Goal: Task Accomplishment & Management: Manage account settings

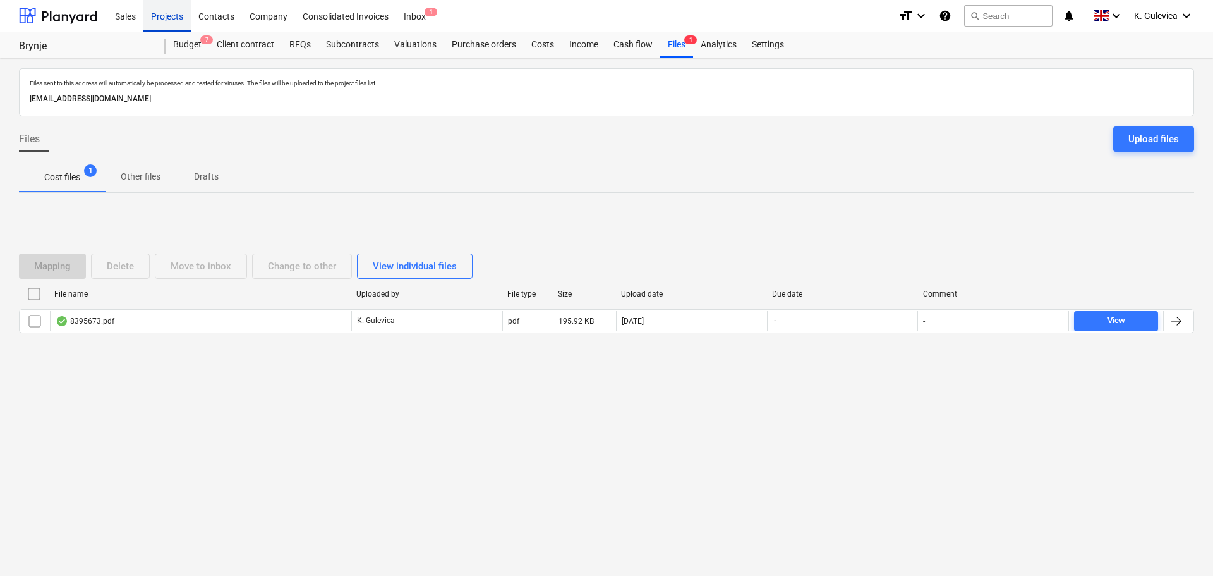
click at [154, 13] on div "Projects" at bounding box center [166, 15] width 47 height 32
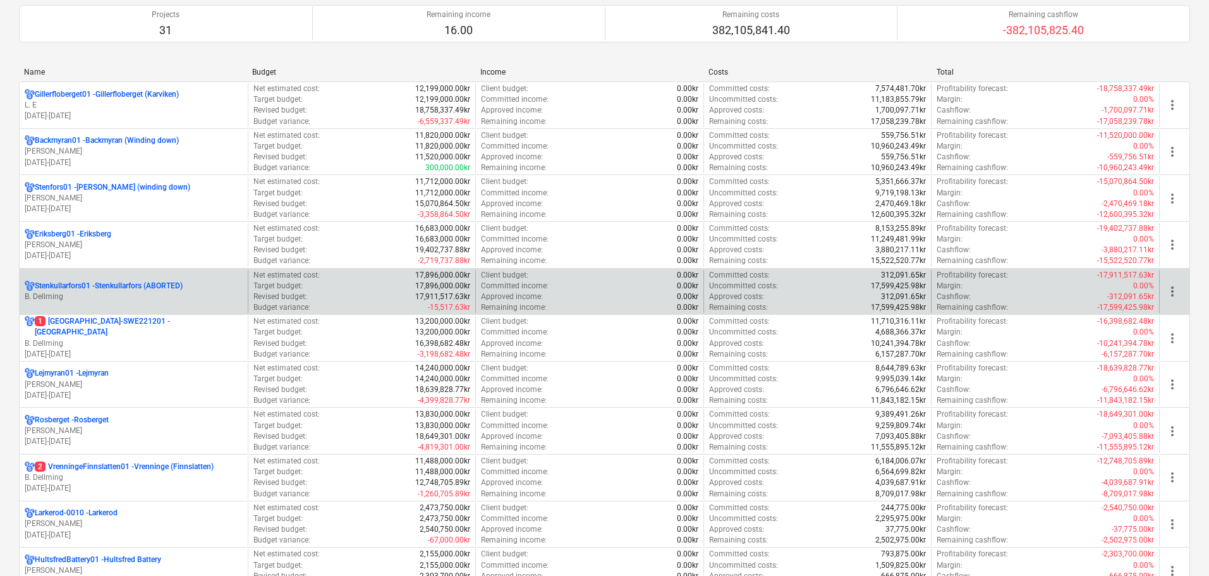
scroll to position [126, 0]
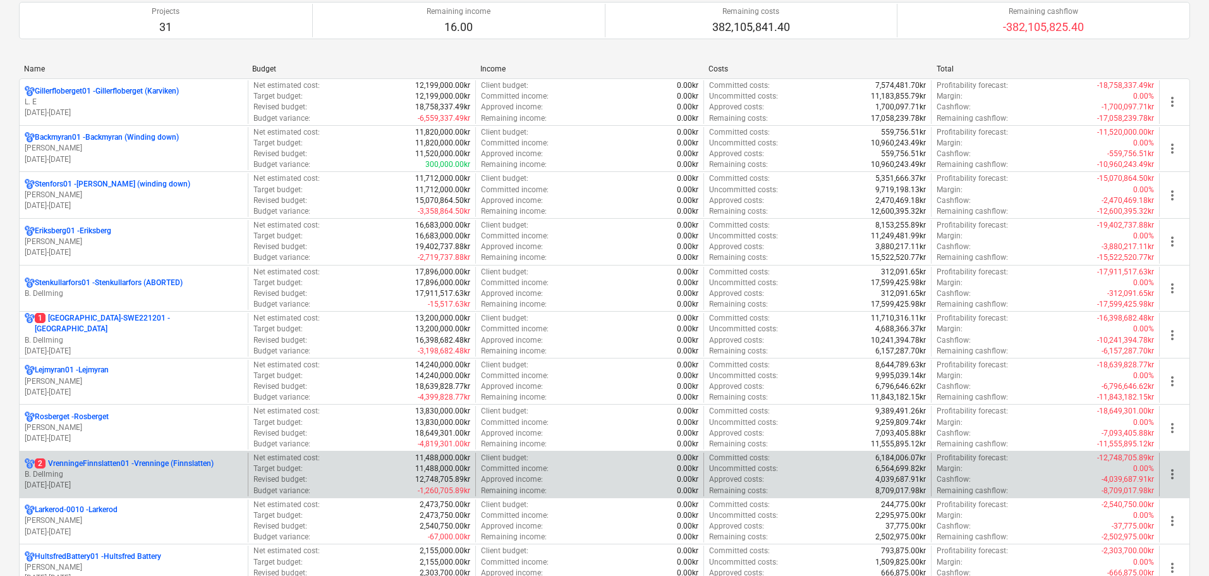
click at [125, 476] on p "B. Dellming" at bounding box center [134, 474] width 218 height 11
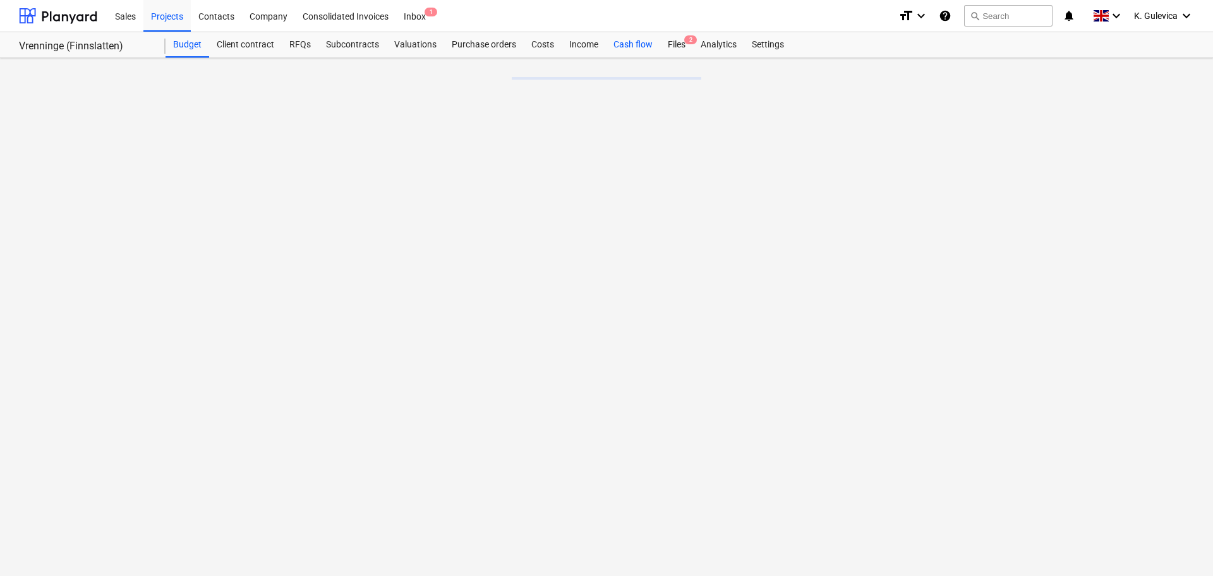
click at [622, 47] on div "Cash flow" at bounding box center [633, 44] width 54 height 25
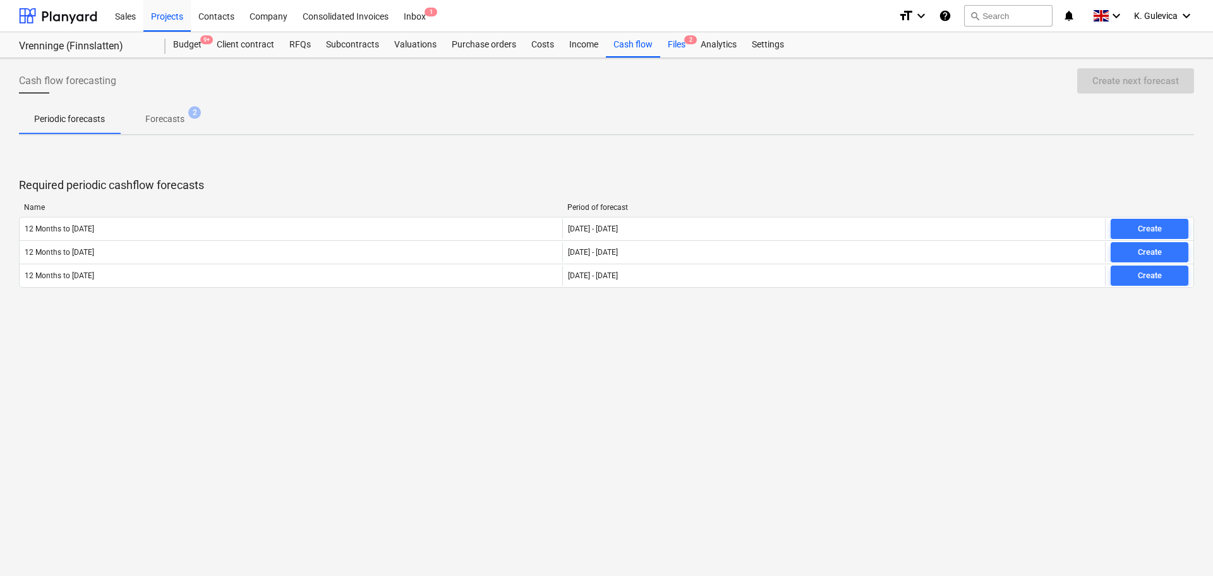
click at [674, 42] on div "Files 2" at bounding box center [676, 44] width 33 height 25
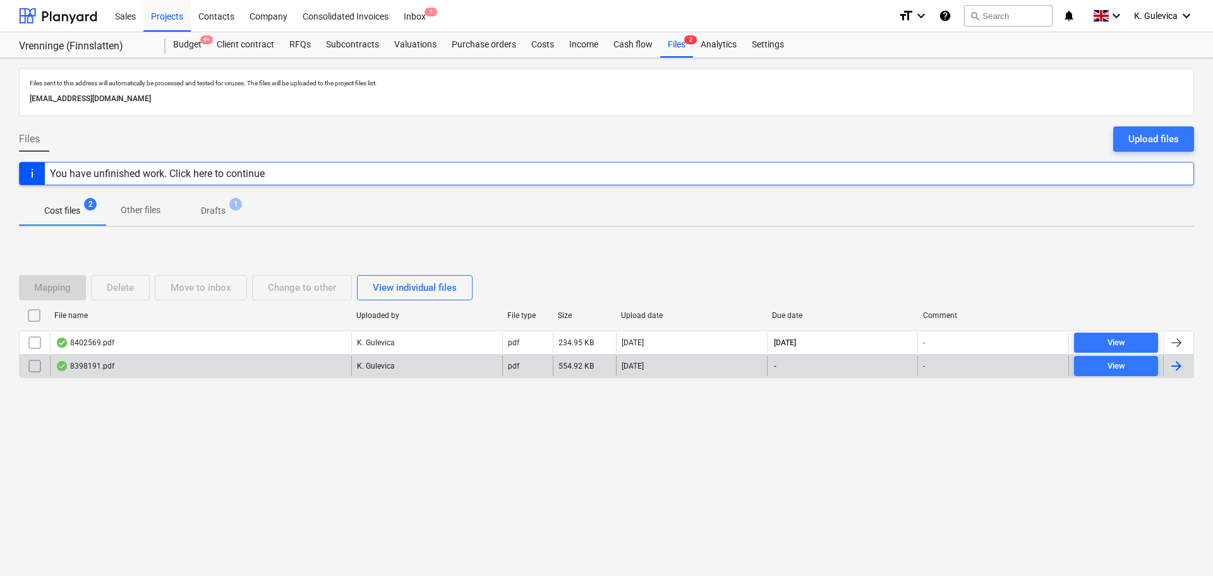
click at [140, 367] on div "8398191.pdf" at bounding box center [200, 366] width 301 height 20
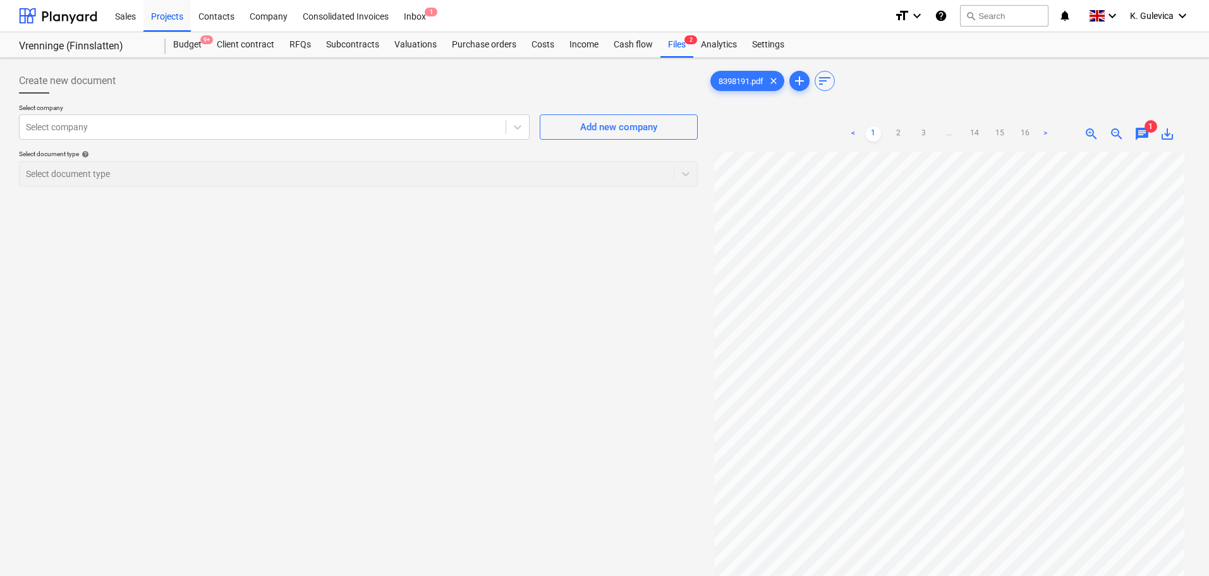
scroll to position [127, 0]
click at [1026, 133] on link "16" at bounding box center [1025, 133] width 15 height 15
click at [897, 131] on link "2" at bounding box center [898, 133] width 15 height 15
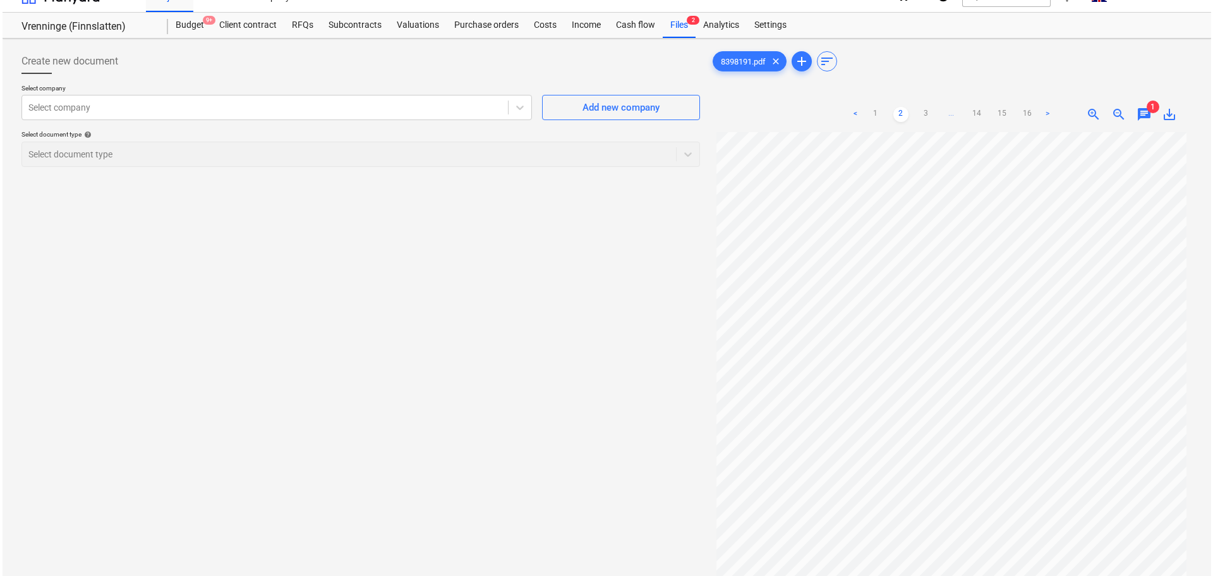
scroll to position [0, 0]
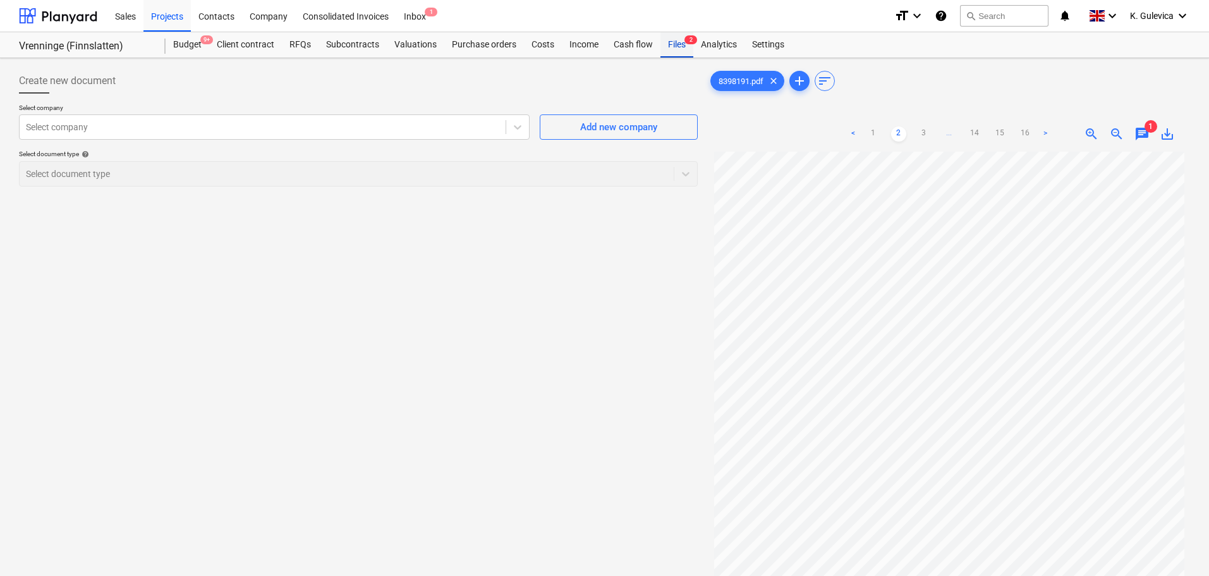
click at [672, 44] on div "Files 2" at bounding box center [676, 44] width 33 height 25
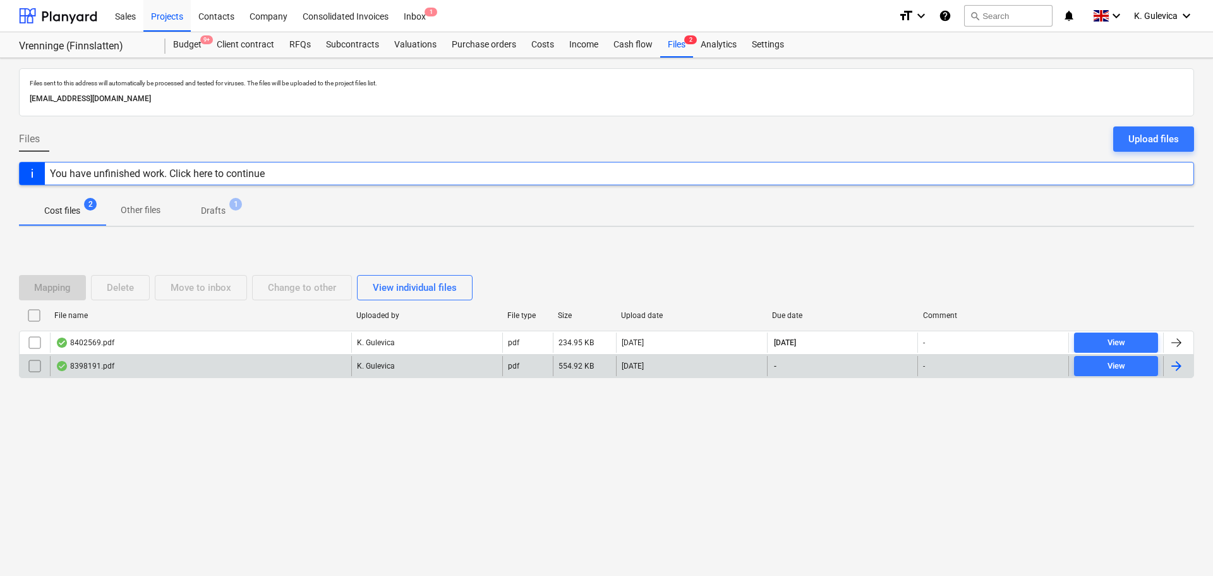
click at [32, 365] on input "checkbox" at bounding box center [35, 366] width 20 height 20
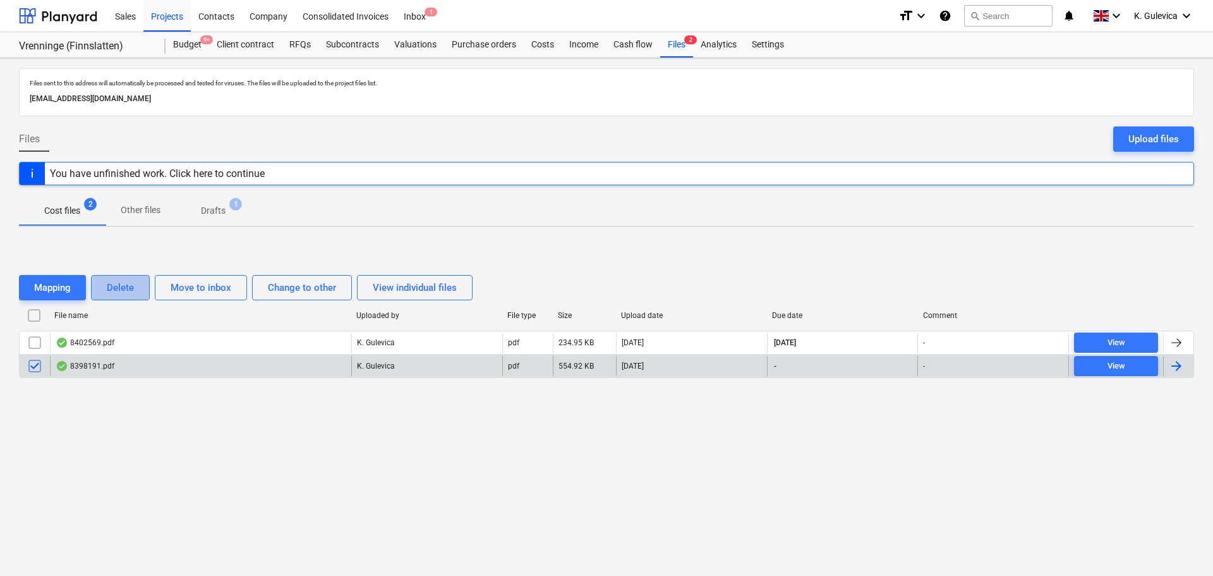
click at [119, 287] on div "Delete" at bounding box center [120, 287] width 27 height 16
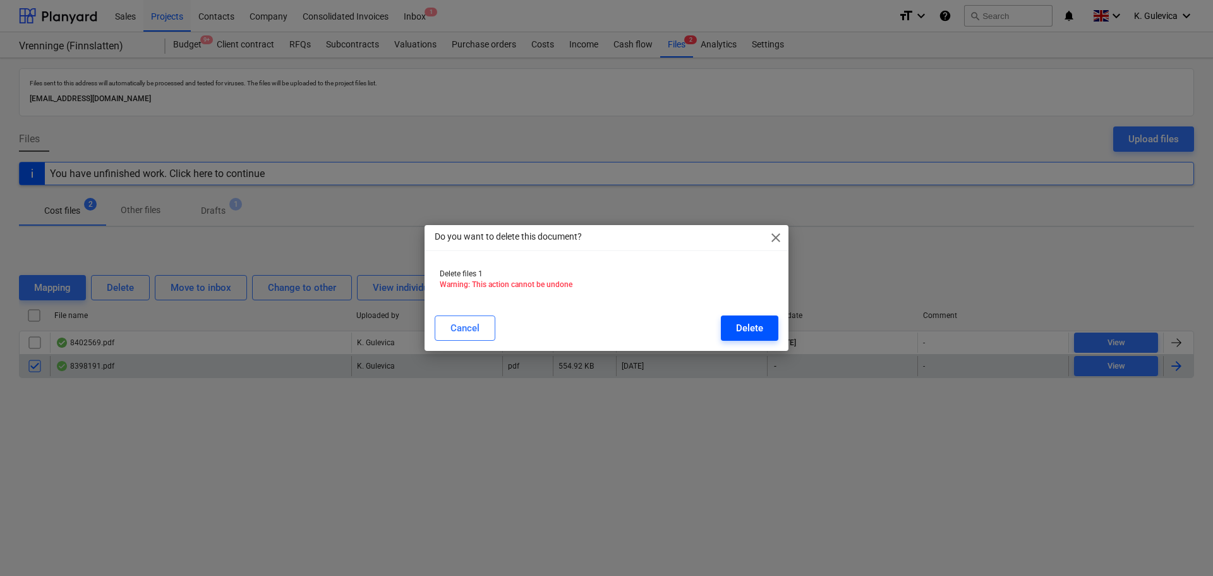
click at [767, 330] on button "Delete" at bounding box center [750, 327] width 58 height 25
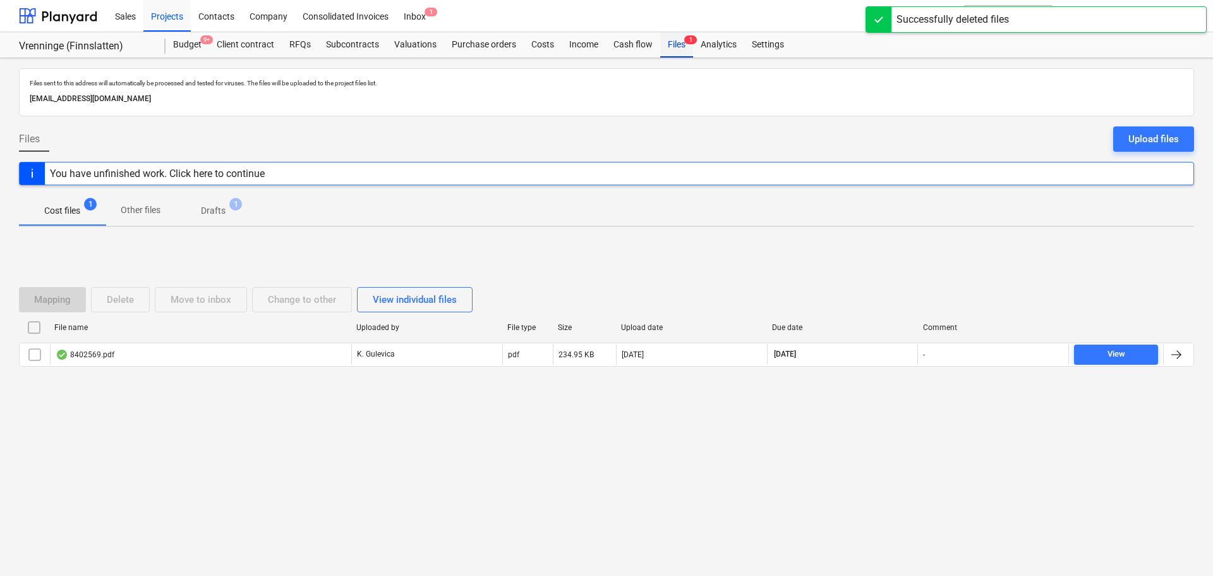
click at [682, 43] on div "Files 1" at bounding box center [676, 44] width 33 height 25
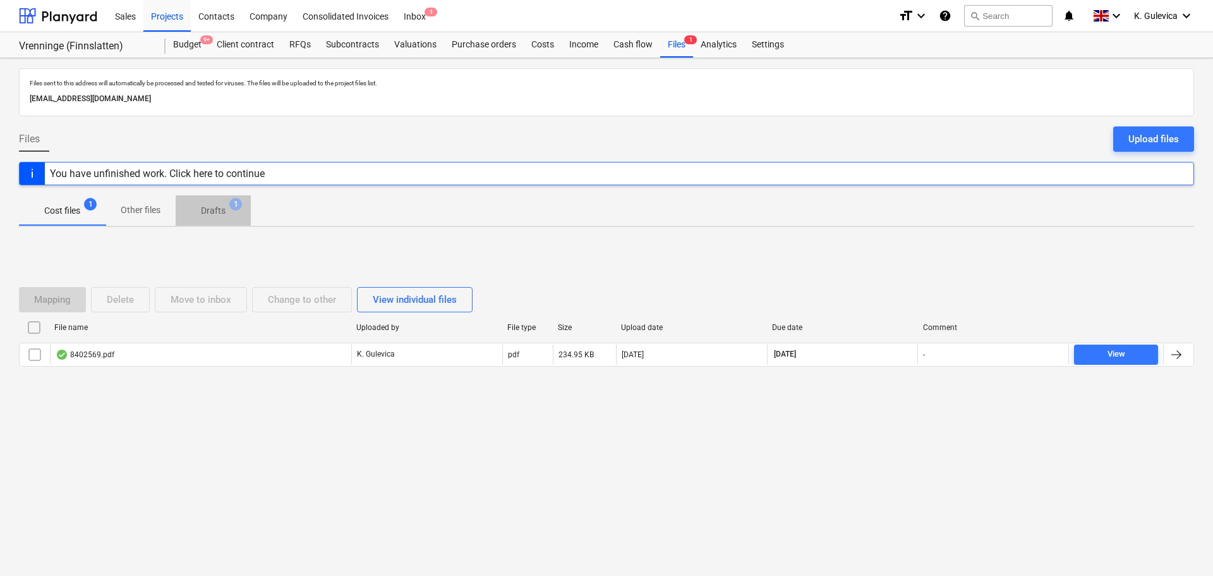
click at [214, 210] on p "Drafts" at bounding box center [213, 210] width 25 height 13
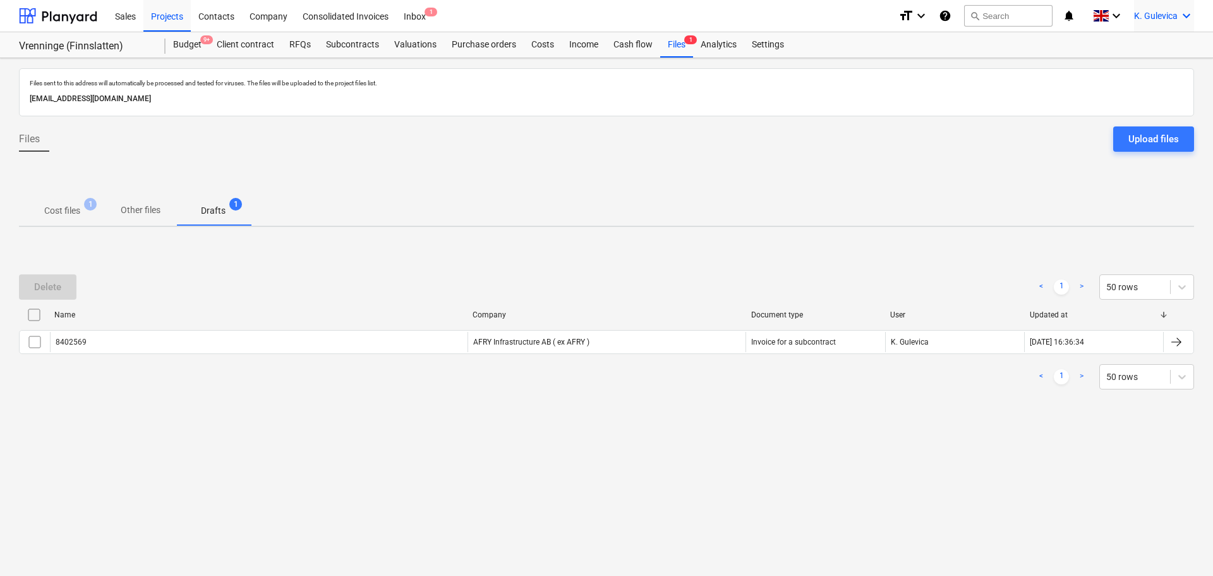
click at [1171, 9] on div "K. Gulevica keyboard_arrow_down" at bounding box center [1164, 16] width 60 height 32
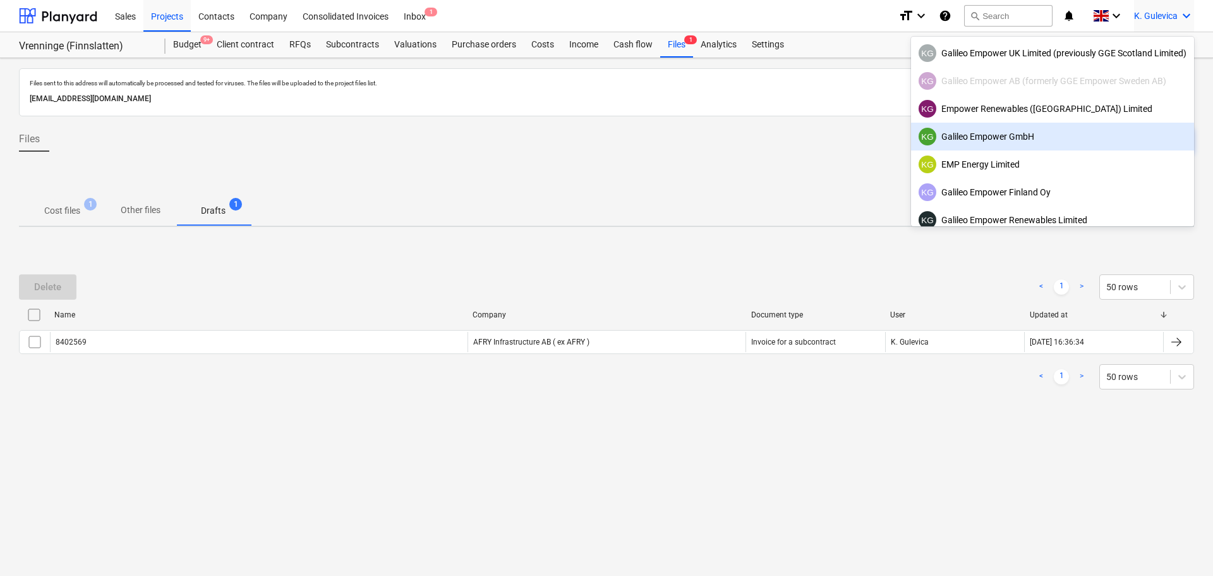
click at [1009, 139] on div "KG Galileo Empower GmbH" at bounding box center [1053, 137] width 268 height 18
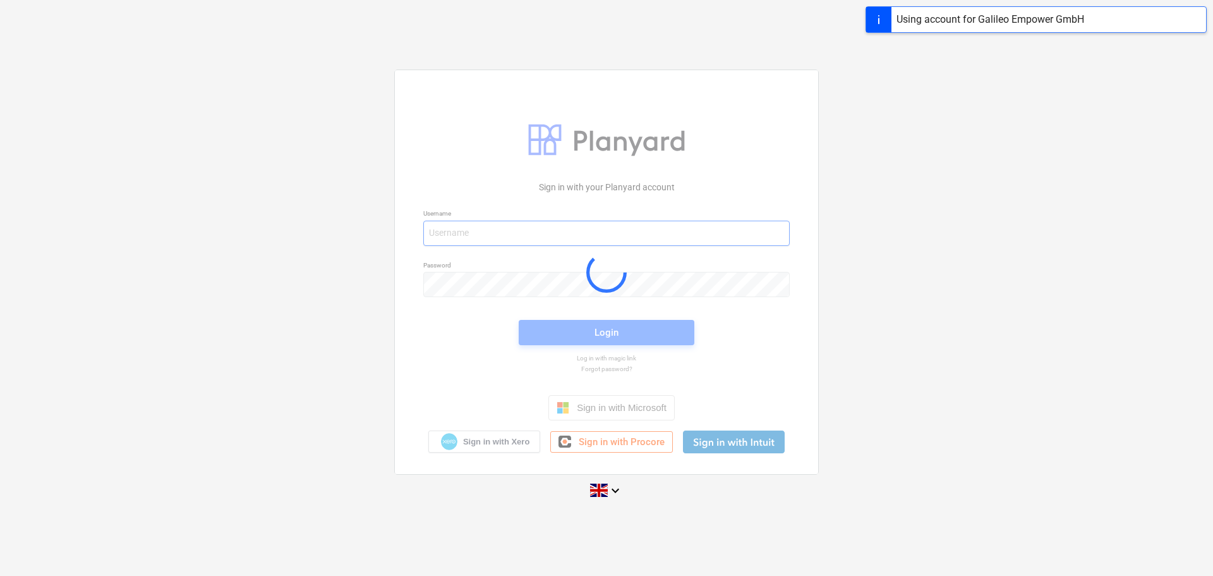
type input "[EMAIL_ADDRESS][DOMAIN_NAME]"
